Goal: Task Accomplishment & Management: Manage account settings

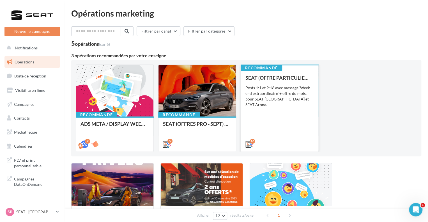
click at [267, 108] on div "SEAT (OFFRE PARTICULIER - SEPT) - SOCIAL MEDIA Posts 1:1 et 9:16 avec message '…" at bounding box center [279, 110] width 68 height 71
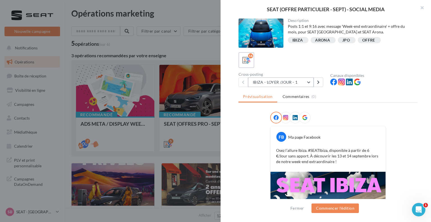
click at [307, 85] on button "IBIZA - LOYER /JOUR - 1" at bounding box center [281, 82] width 66 height 10
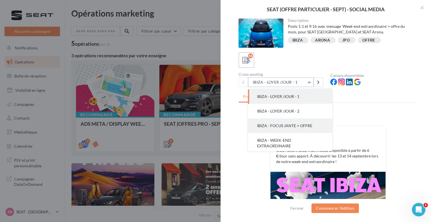
scroll to position [28, 0]
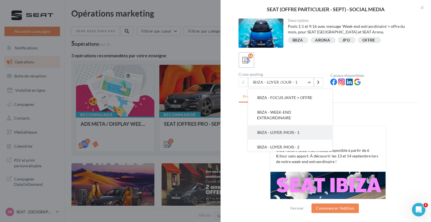
click at [307, 128] on button "IBIZA - LOYER /MOIS - 1" at bounding box center [290, 132] width 84 height 15
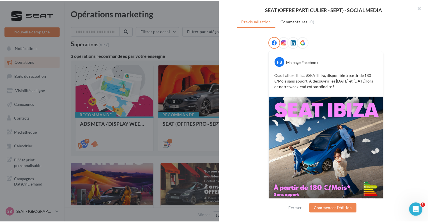
scroll to position [89, 0]
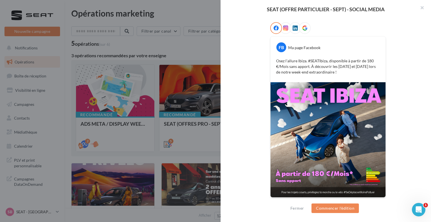
drag, startPoint x: 145, startPoint y: 38, endPoint x: 131, endPoint y: 34, distance: 13.9
click at [145, 38] on div at bounding box center [215, 111] width 431 height 222
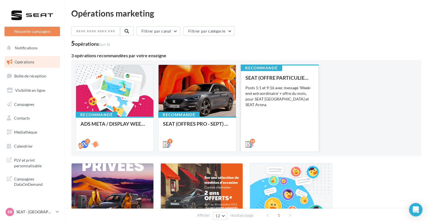
click at [275, 107] on div "SEAT (OFFRE PARTICULIER - SEPT) - SOCIAL MEDIA Posts 1:1 et 9:16 avec message '…" at bounding box center [279, 110] width 68 height 71
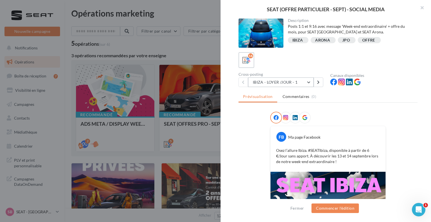
click at [306, 80] on button "IBIZA - LOYER /JOUR - 1" at bounding box center [281, 82] width 66 height 10
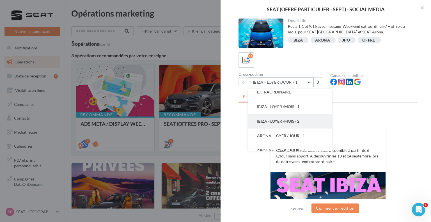
scroll to position [56, 0]
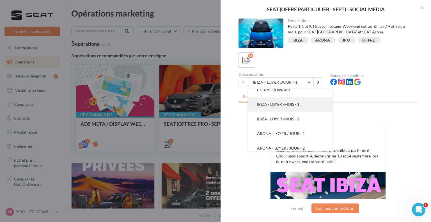
click at [305, 101] on button "IBIZA - LOYER /MOIS - 1" at bounding box center [290, 104] width 84 height 15
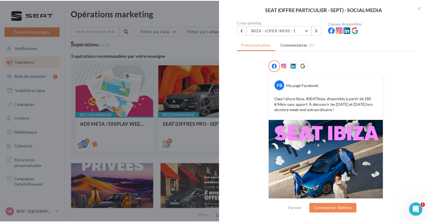
scroll to position [89, 0]
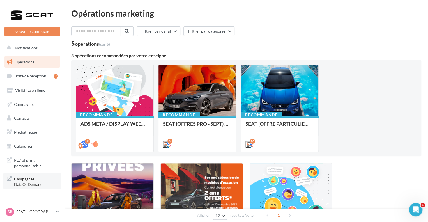
scroll to position [77, 0]
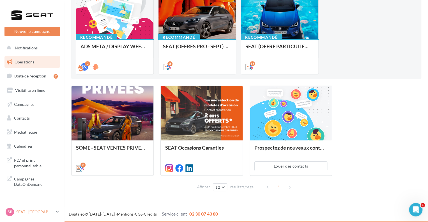
click at [42, 214] on div "SB SEAT - [GEOGRAPHIC_DATA] SEAT-[GEOGRAPHIC_DATA]" at bounding box center [30, 211] width 48 height 8
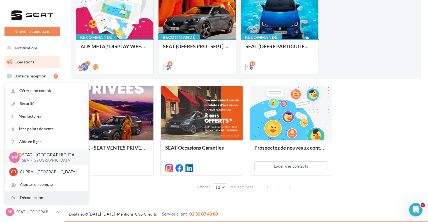
click at [24, 194] on div "Déconnexion" at bounding box center [47, 197] width 84 height 13
